Goal: Task Accomplishment & Management: Complete application form

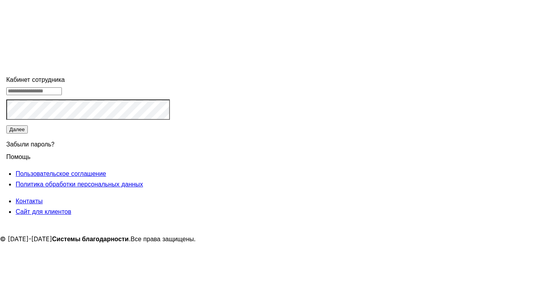
type input "**********"
click at [28, 133] on button "Далее" at bounding box center [17, 129] width 22 height 8
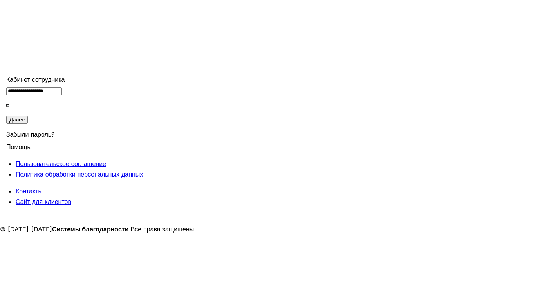
type input "******"
